Goal: Communication & Community: Answer question/provide support

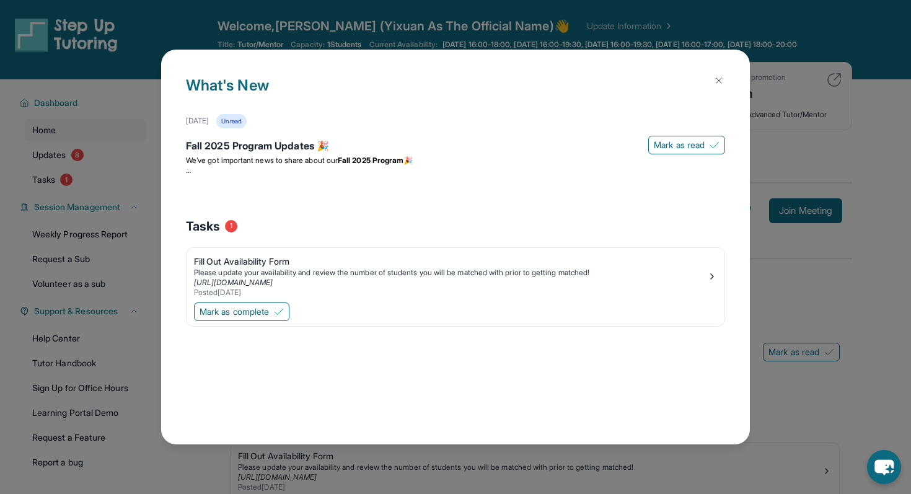
click at [724, 75] on button at bounding box center [718, 80] width 25 height 25
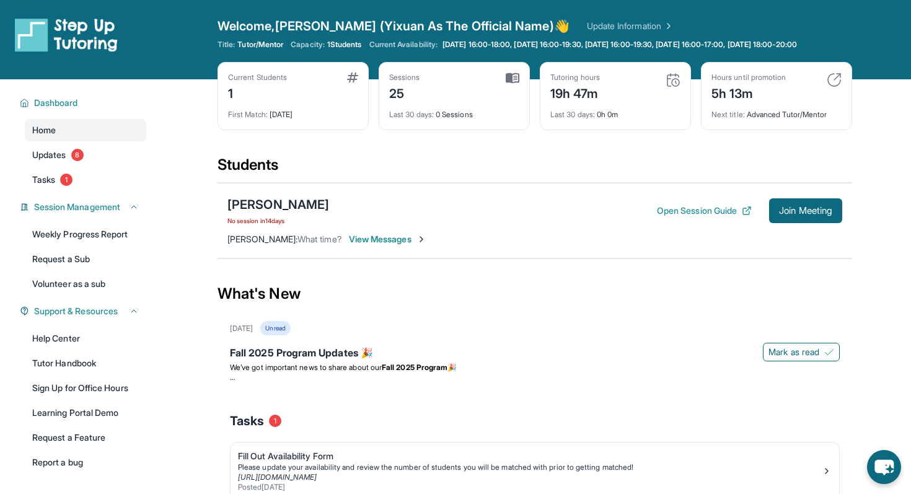
click at [315, 244] on span "What time?" at bounding box center [319, 239] width 44 height 11
click at [398, 245] on span "View Messages" at bounding box center [387, 239] width 77 height 12
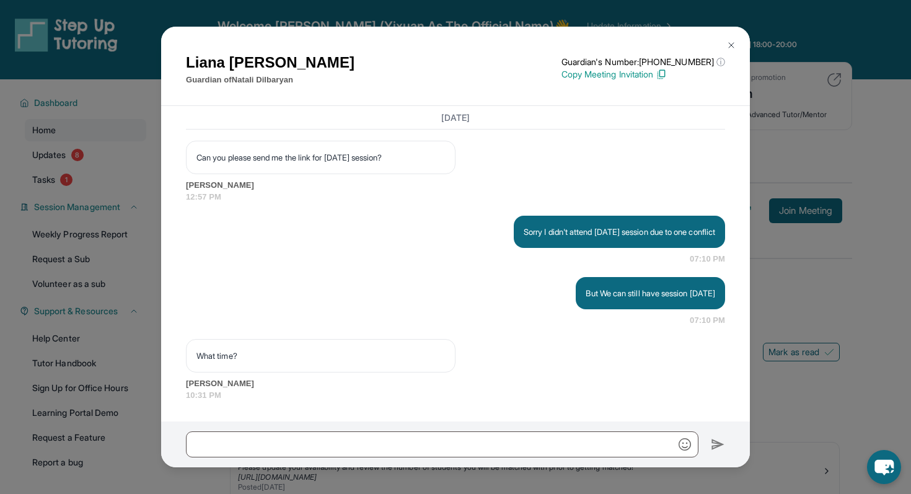
scroll to position [50, 0]
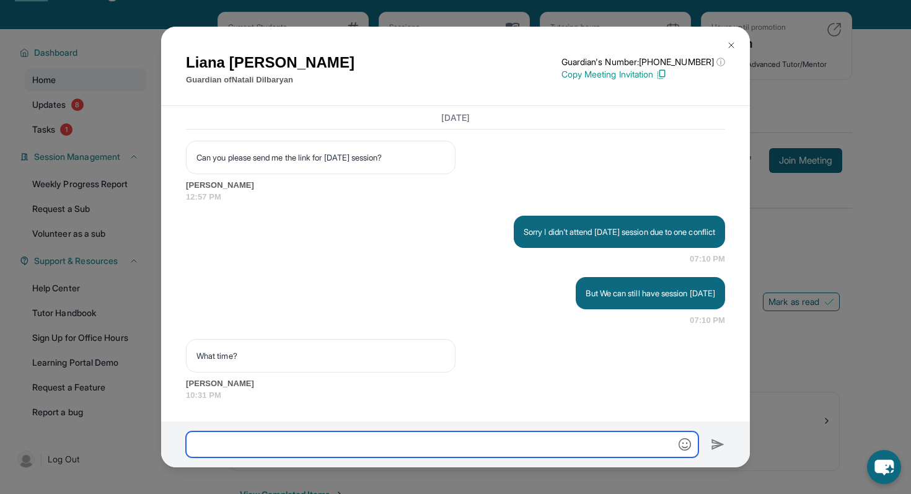
click at [291, 440] on input "text" at bounding box center [442, 444] width 512 height 26
type input "**********"
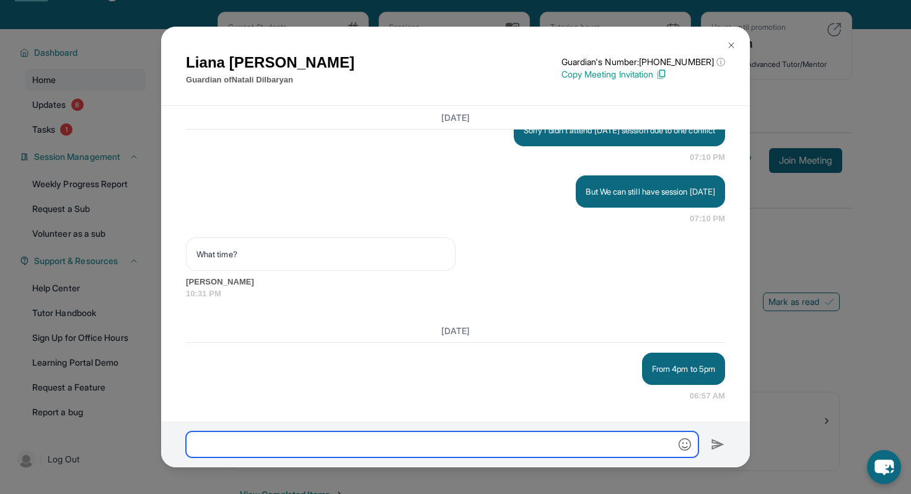
scroll to position [2562, 0]
type input "**********"
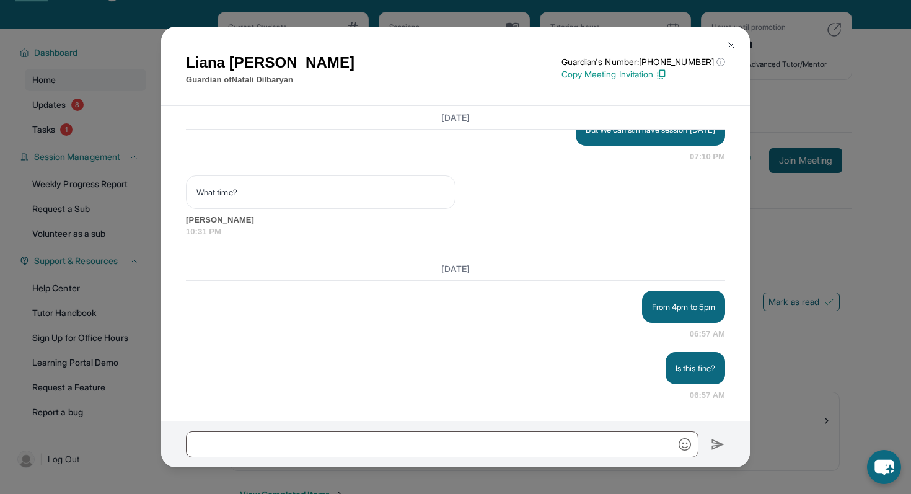
scroll to position [2624, 0]
click at [831, 362] on div "[PERSON_NAME] Guardian of [PERSON_NAME] Guardian's Number: [PHONE_NUMBER] ⓘ Thi…" at bounding box center [455, 247] width 911 height 494
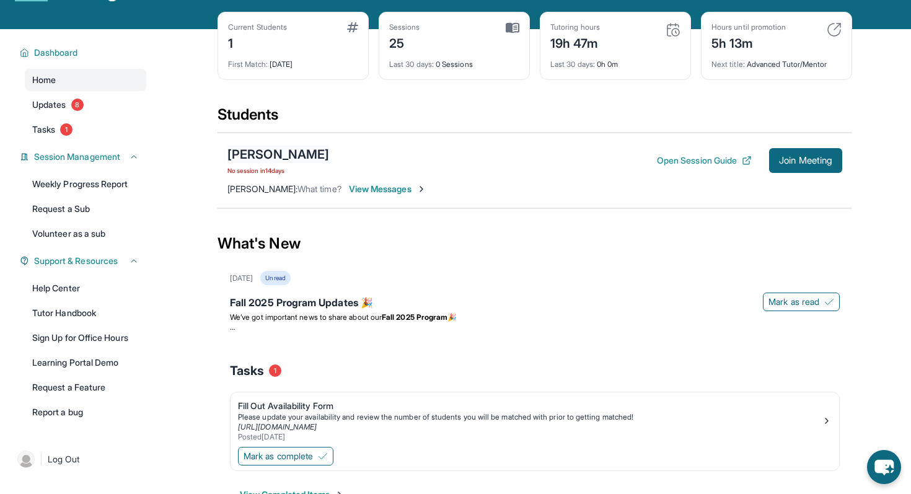
click at [246, 161] on div "[PERSON_NAME]" at bounding box center [278, 154] width 102 height 17
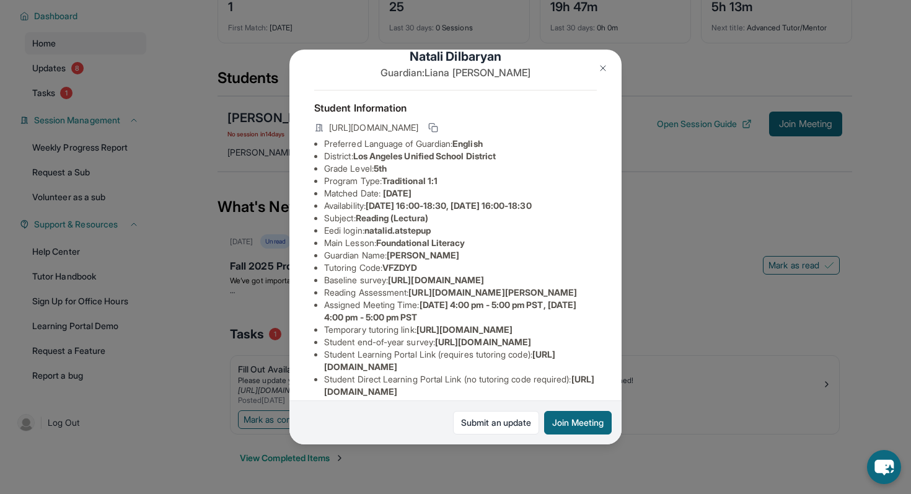
scroll to position [0, 0]
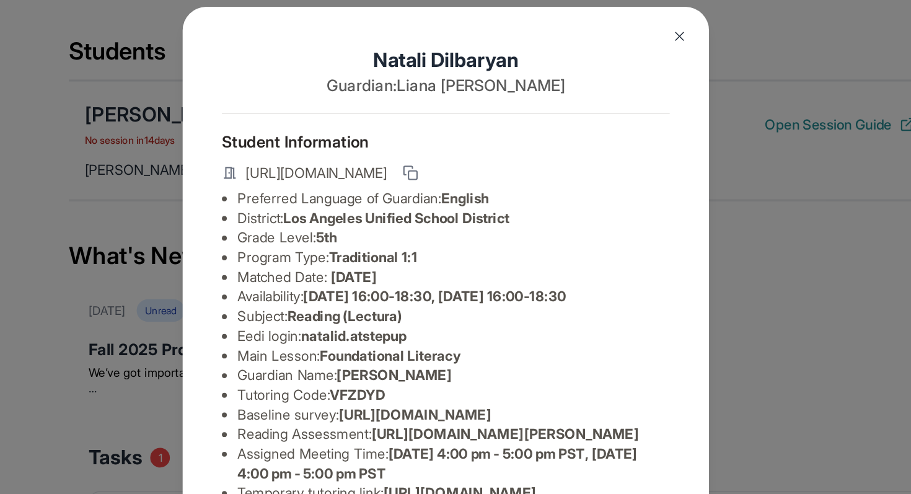
click at [600, 69] on img at bounding box center [603, 68] width 10 height 10
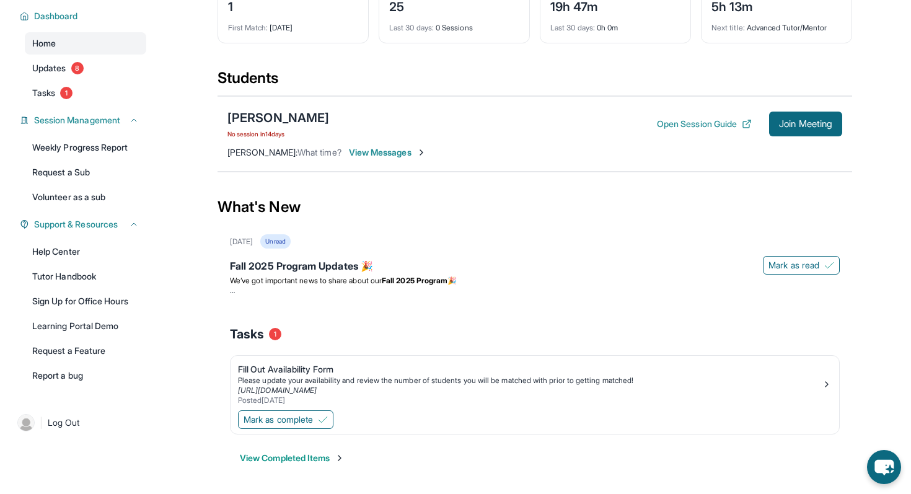
click at [277, 100] on div "[PERSON_NAME] No session [DATE] Open Session Guide Join Meeting [PERSON_NAME] :…" at bounding box center [534, 134] width 634 height 76
click at [270, 109] on div "[PERSON_NAME]" at bounding box center [278, 117] width 102 height 17
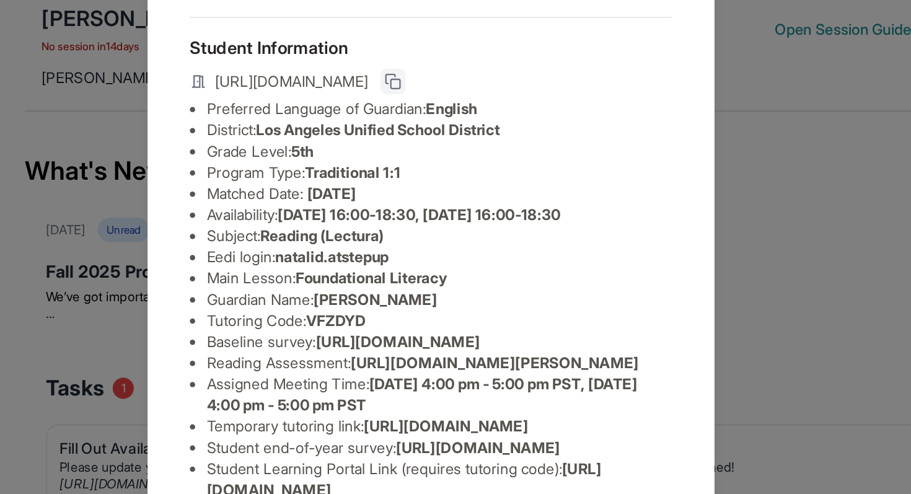
click at [440, 149] on button at bounding box center [433, 154] width 15 height 15
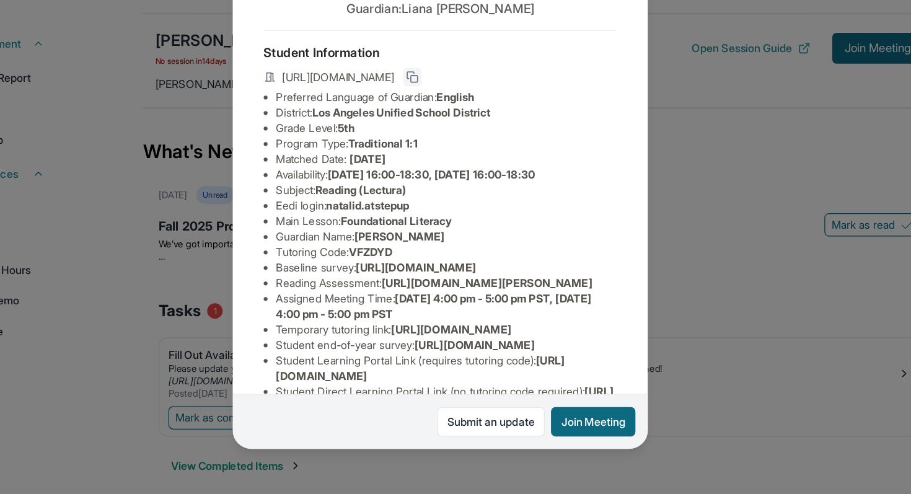
click at [438, 142] on icon at bounding box center [433, 147] width 10 height 10
